Goal: Task Accomplishment & Management: Use online tool/utility

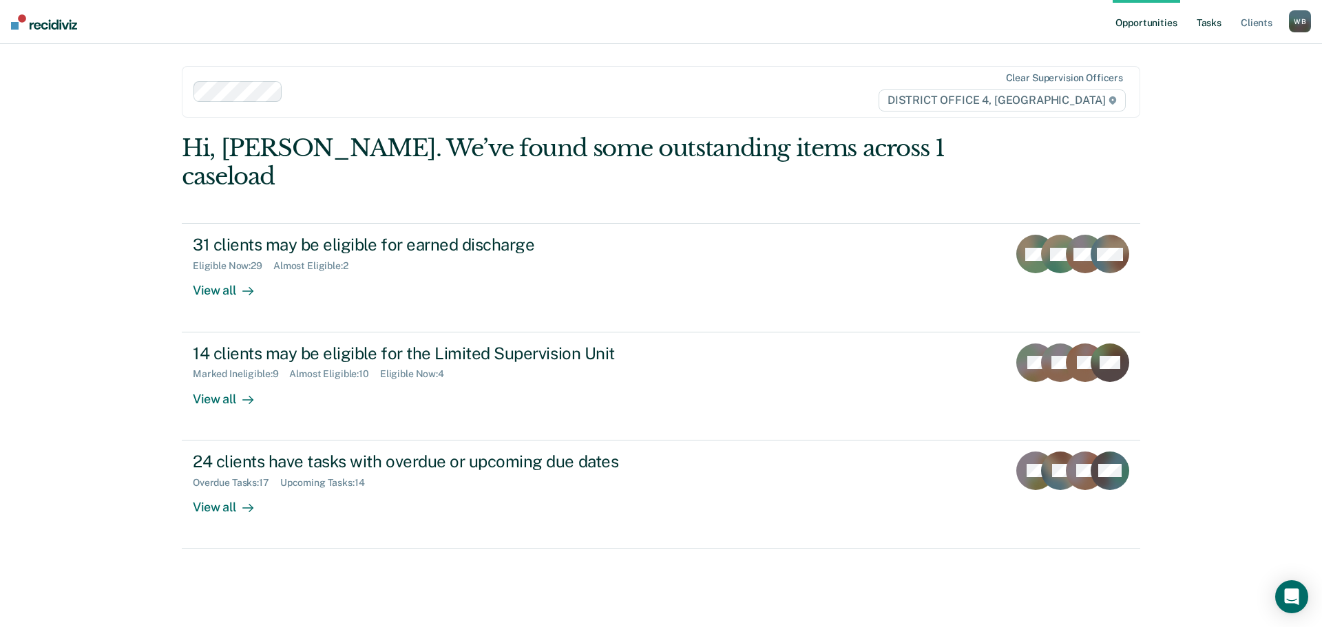
click at [1213, 13] on link "Tasks" at bounding box center [1209, 22] width 30 height 44
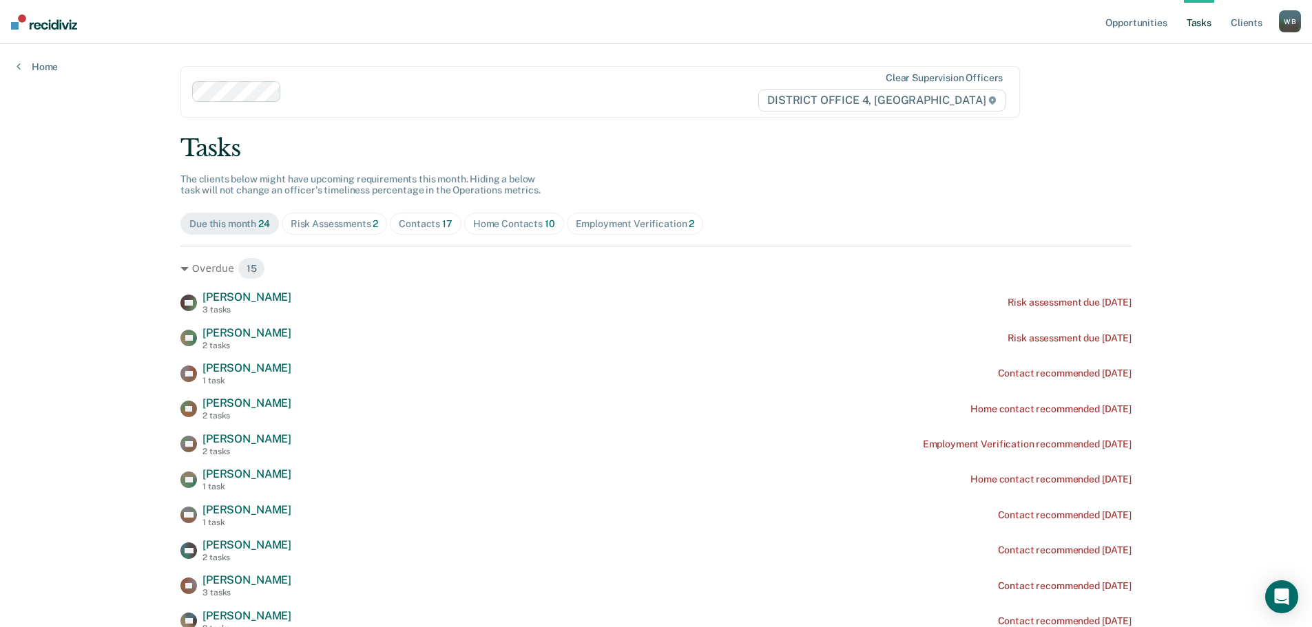
click at [500, 222] on div "Home Contacts 10" at bounding box center [514, 224] width 82 height 12
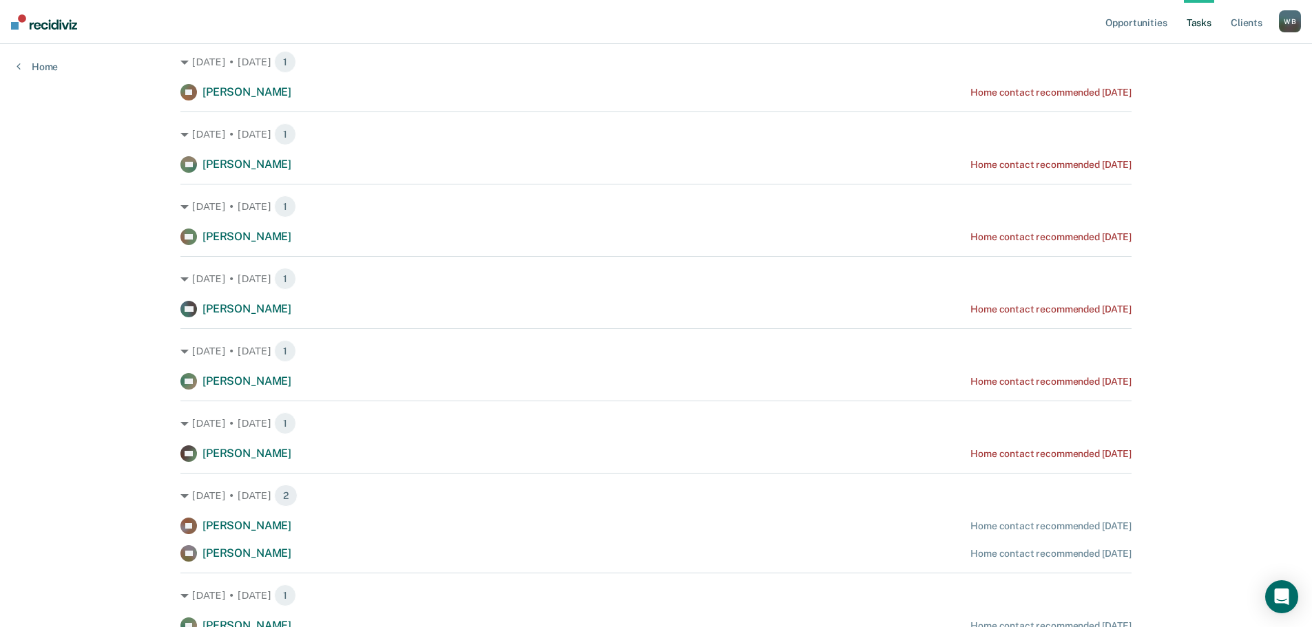
scroll to position [138, 0]
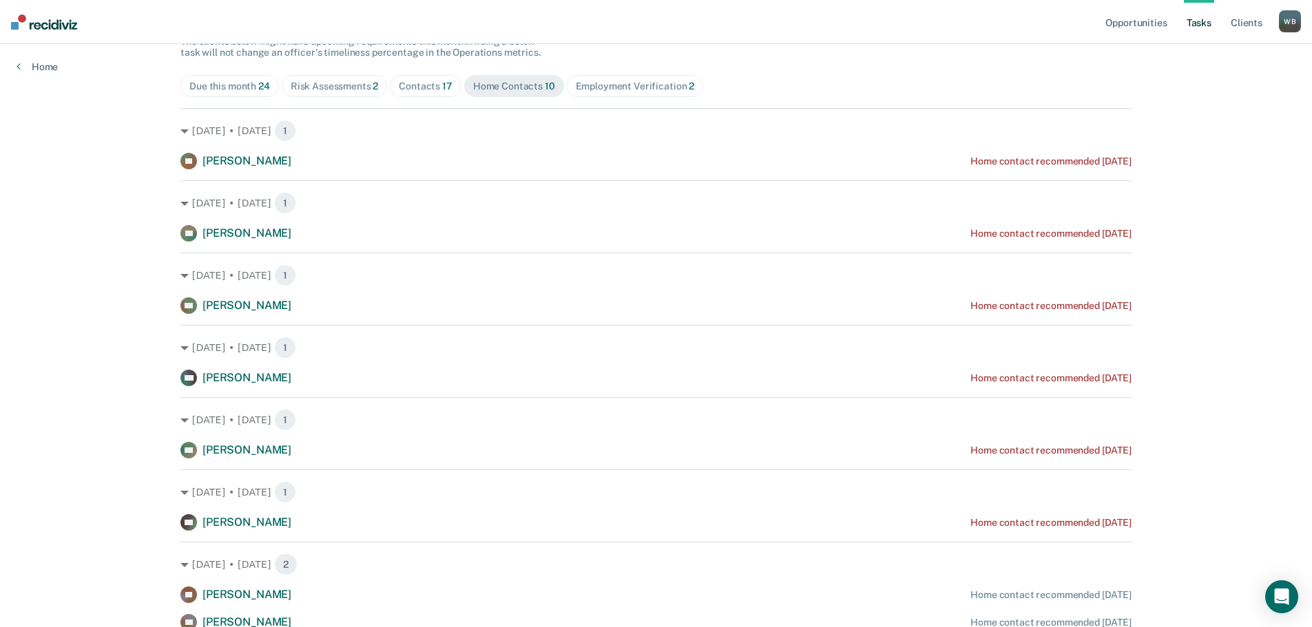
click at [419, 85] on div "Contacts 17" at bounding box center [426, 87] width 54 height 12
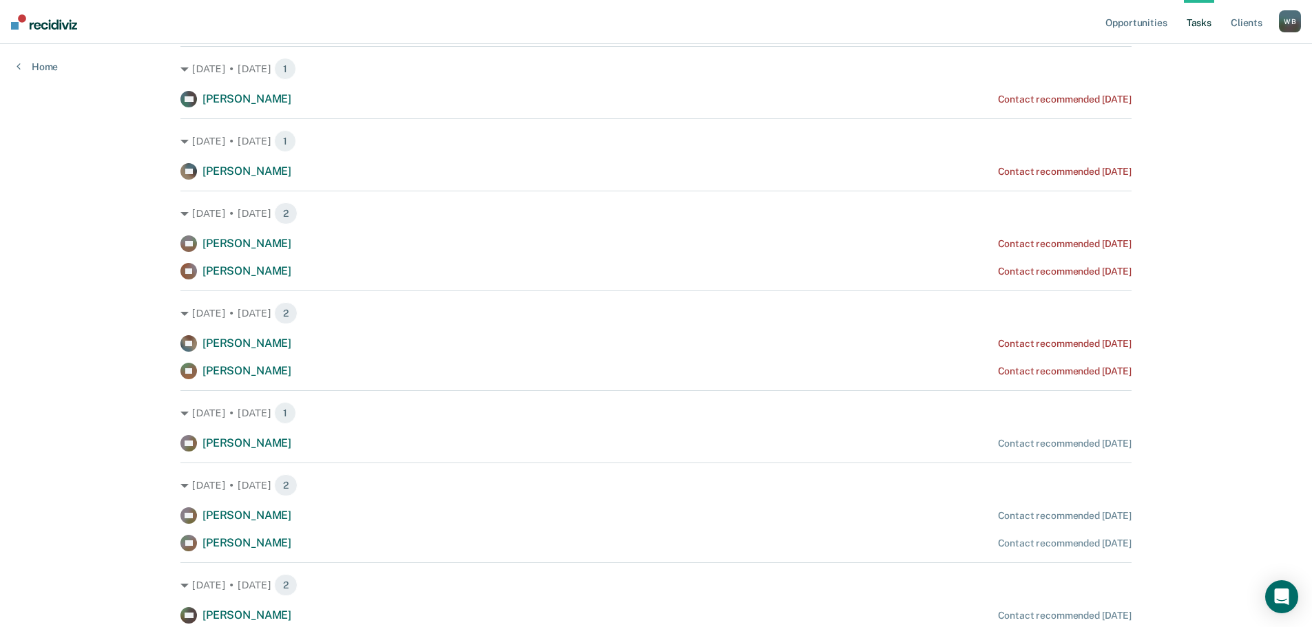
scroll to position [0, 0]
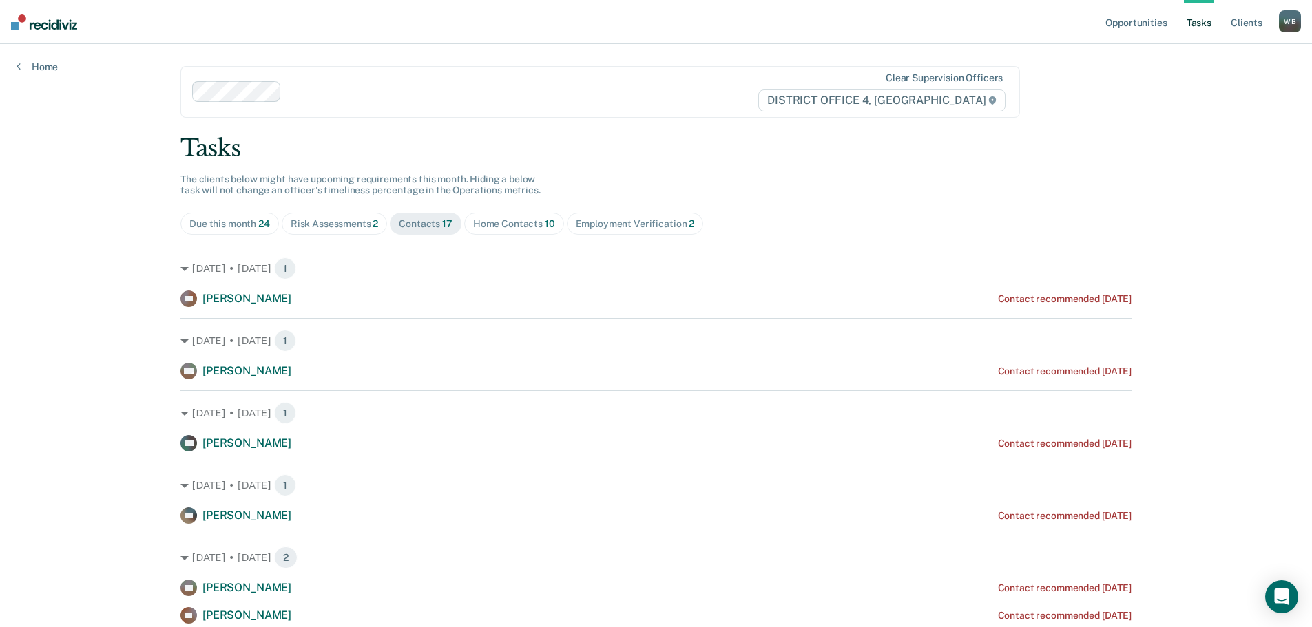
click at [352, 229] on div "Risk Assessments 2" at bounding box center [335, 224] width 88 height 12
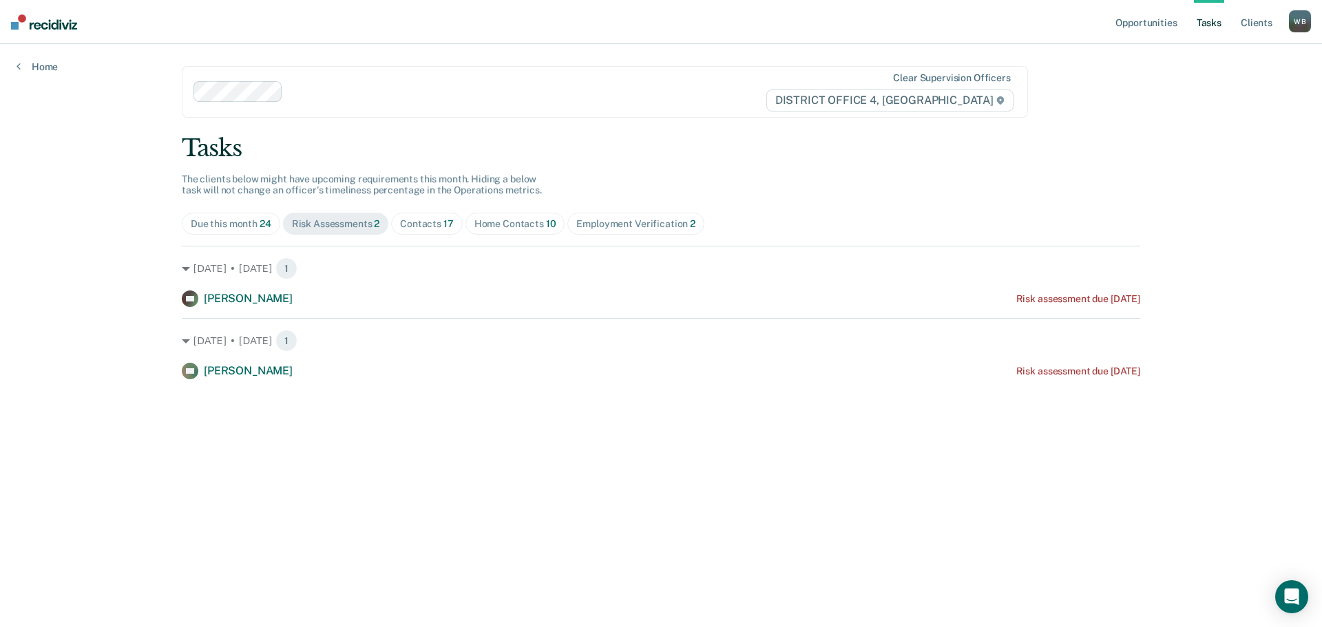
click at [514, 227] on div "Home Contacts 10" at bounding box center [515, 224] width 82 height 12
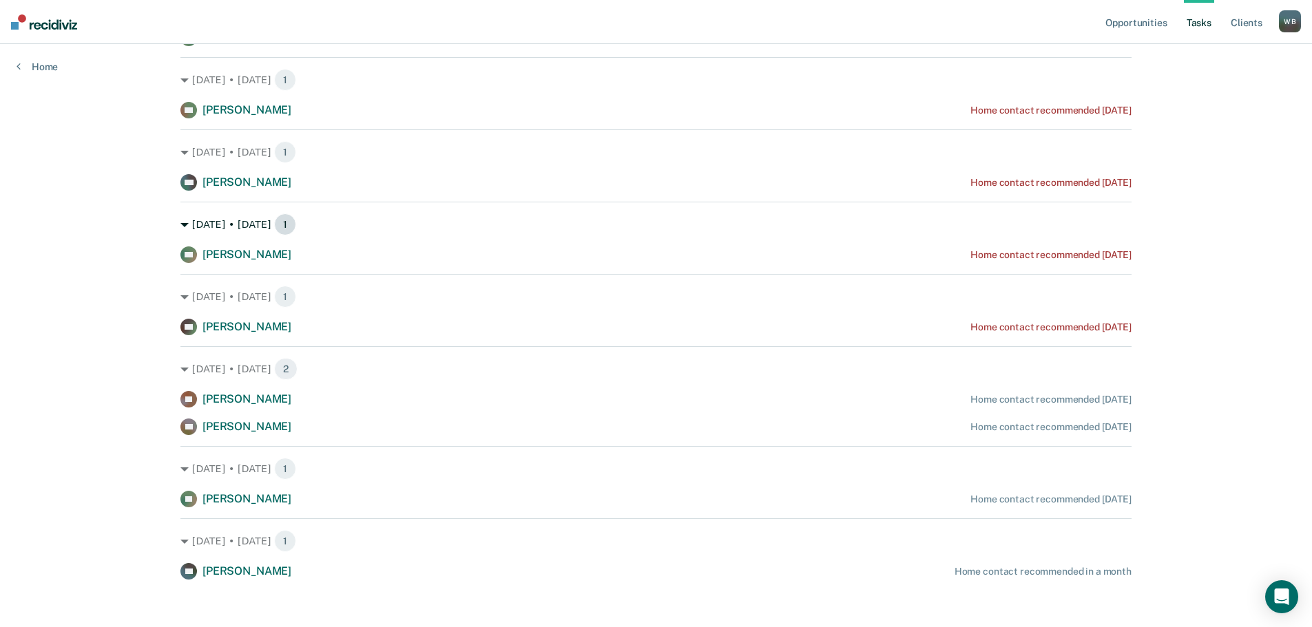
scroll to position [341, 0]
